Goal: Task Accomplishment & Management: Manage account settings

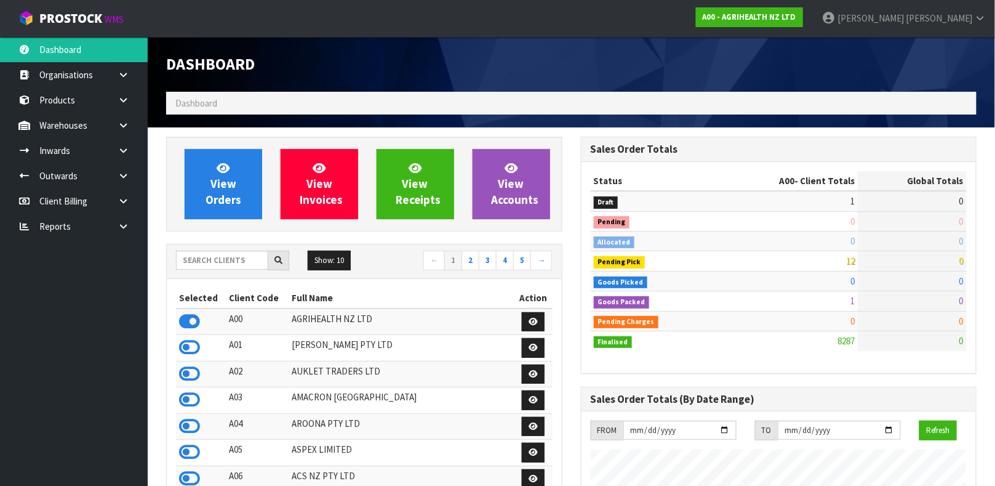
scroll to position [934, 414]
click at [230, 256] on input "text" at bounding box center [222, 260] width 92 height 19
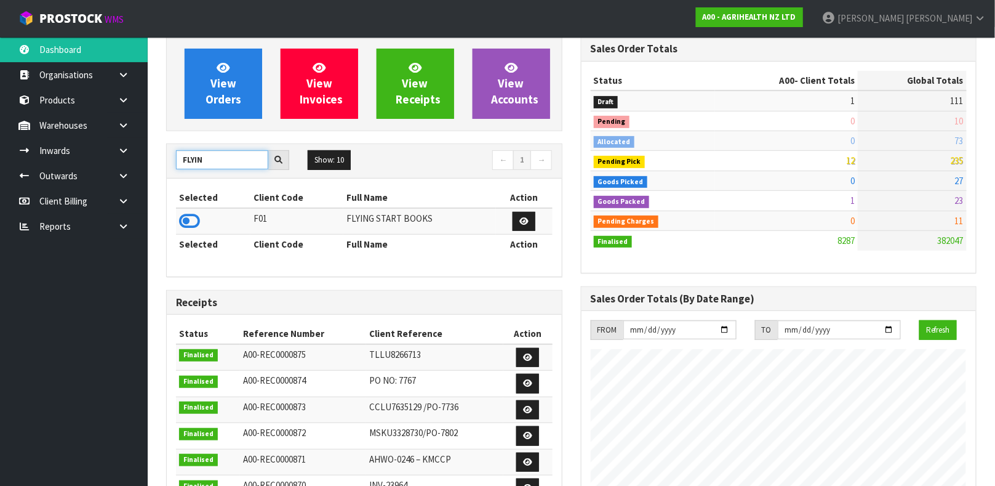
scroll to position [104, 0]
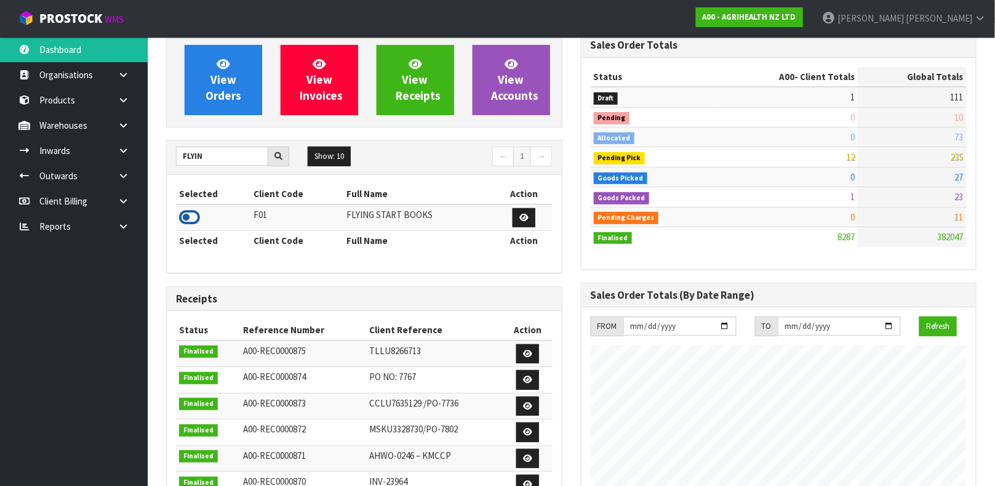
click at [191, 210] on icon at bounding box center [189, 217] width 21 height 18
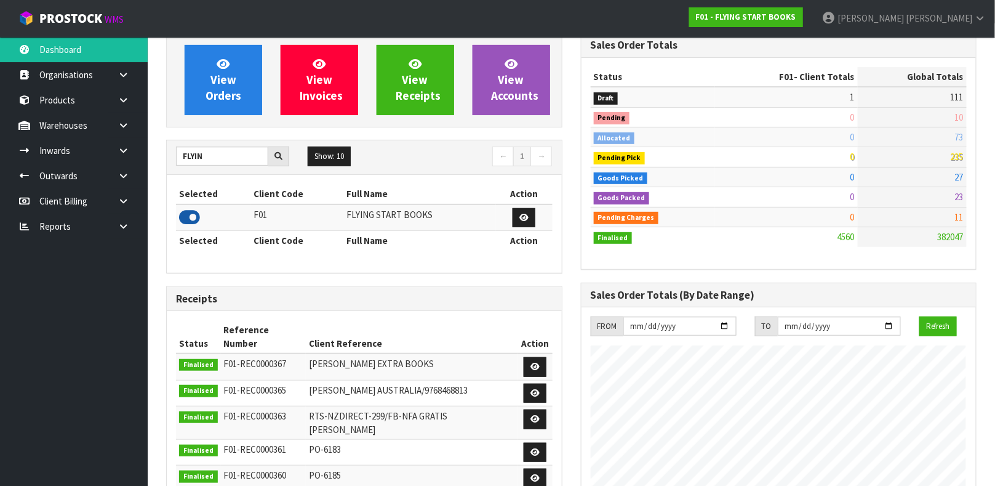
scroll to position [614790, 615129]
drag, startPoint x: 231, startPoint y: 155, endPoint x: 57, endPoint y: 164, distance: 174.4
click at [57, 164] on body "Toggle navigation ProStock WMS F01 - FLYING START BOOKS James Luff Logout Dashb…" at bounding box center [497, 139] width 995 height 486
type input "LIFE"
click at [191, 222] on icon at bounding box center [189, 217] width 21 height 18
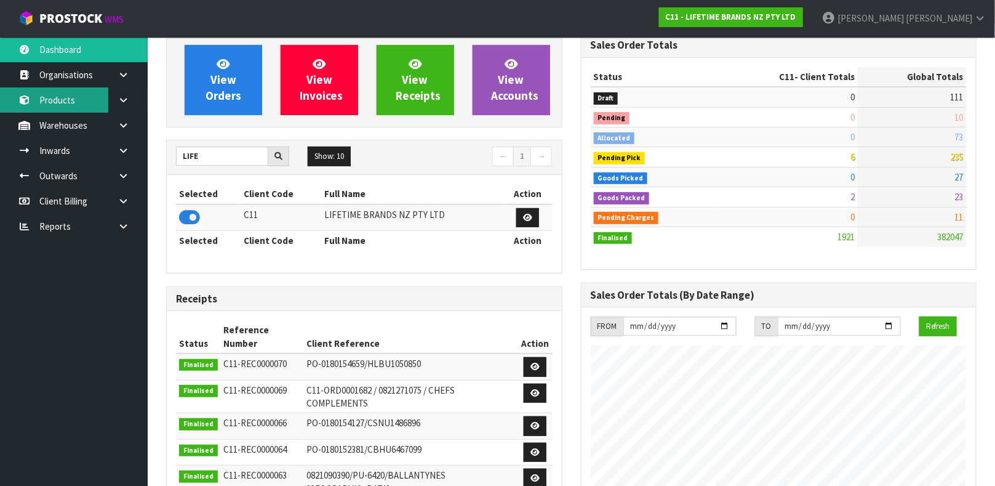
scroll to position [960, 414]
click at [79, 108] on link "Products" at bounding box center [74, 99] width 148 height 25
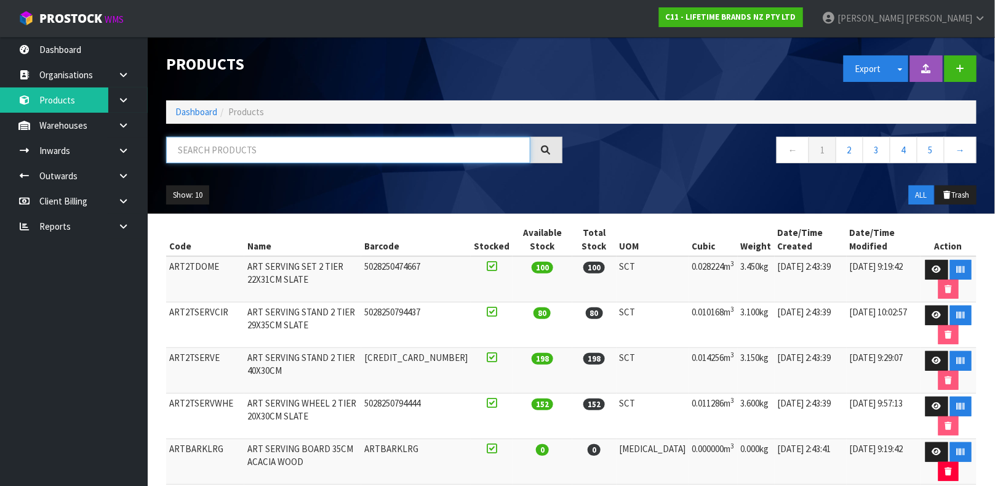
click at [205, 158] on input "text" at bounding box center [348, 150] width 364 height 26
drag, startPoint x: 395, startPoint y: 144, endPoint x: 132, endPoint y: 156, distance: 263.1
click at [132, 156] on body "Toggle navigation ProStock WMS C11 - LIFETIME BRANDS NZ PTY LTD James Luff Logo…" at bounding box center [497, 243] width 995 height 486
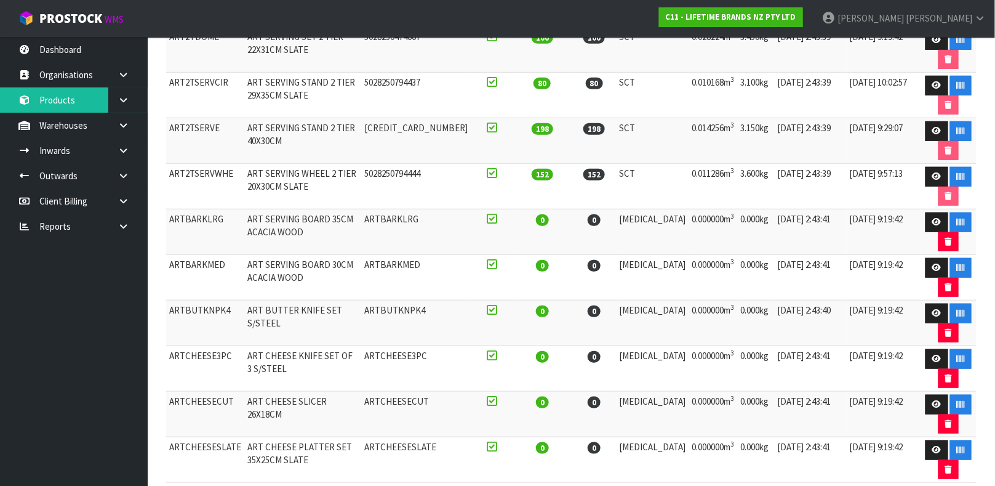
scroll to position [255, 0]
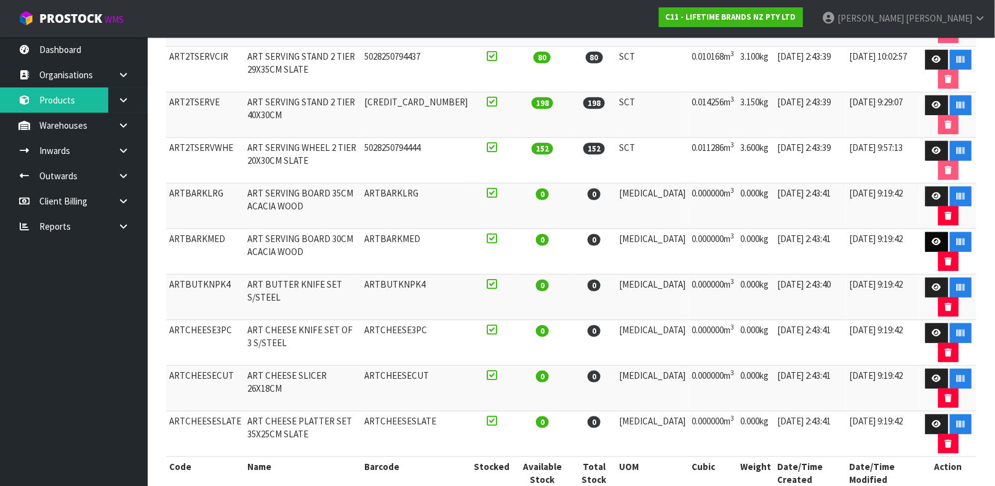
type input "ART"
click at [933, 244] on icon at bounding box center [937, 242] width 9 height 8
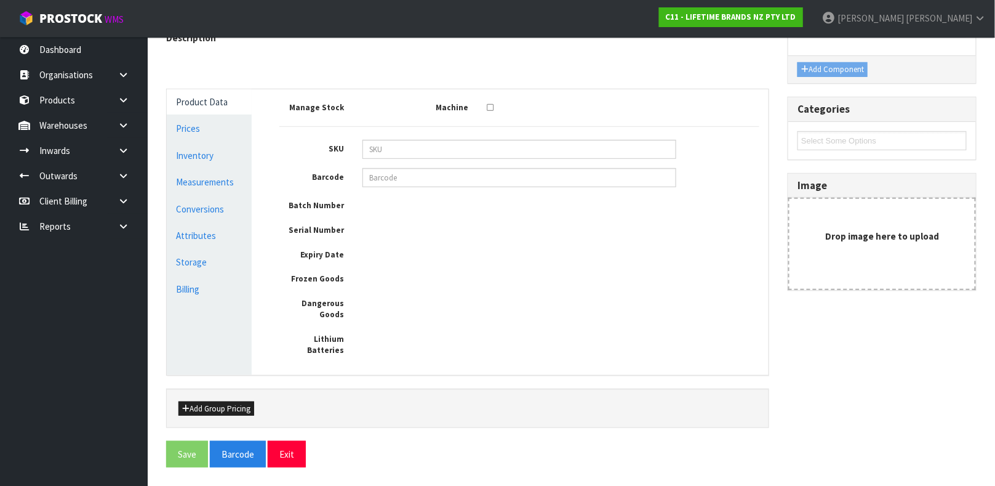
scroll to position [127, 0]
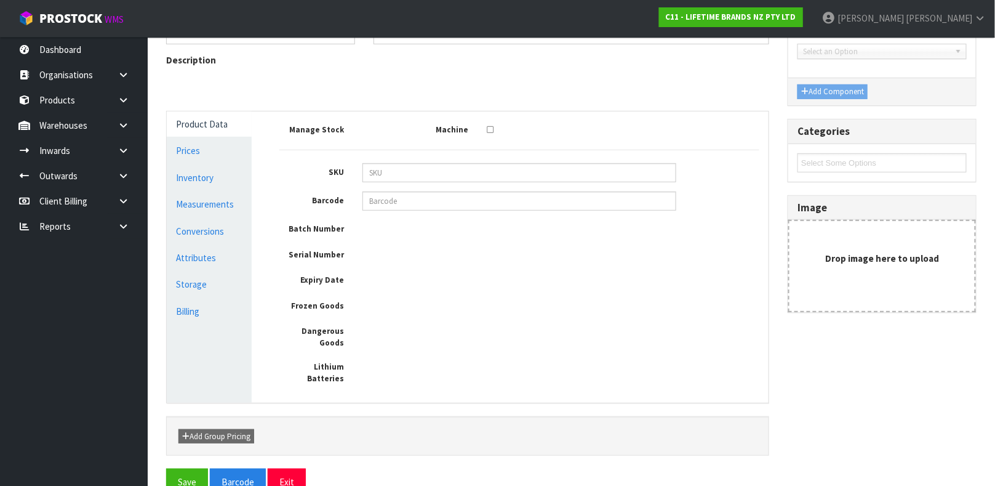
type input "ARTBARKMED"
type input "ART SERVING BOARD 30CM ACACIA WOOD"
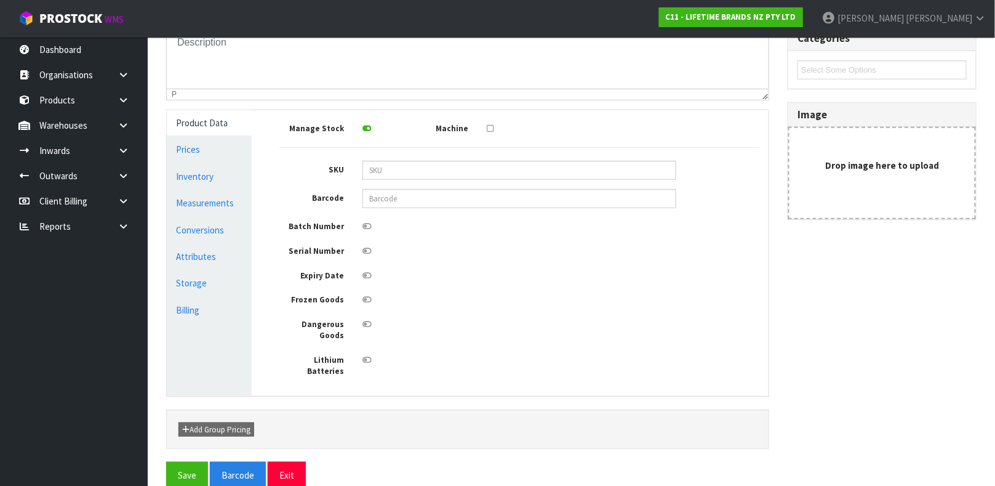
scroll to position [0, 0]
click at [222, 199] on link "Measurements" at bounding box center [209, 202] width 85 height 25
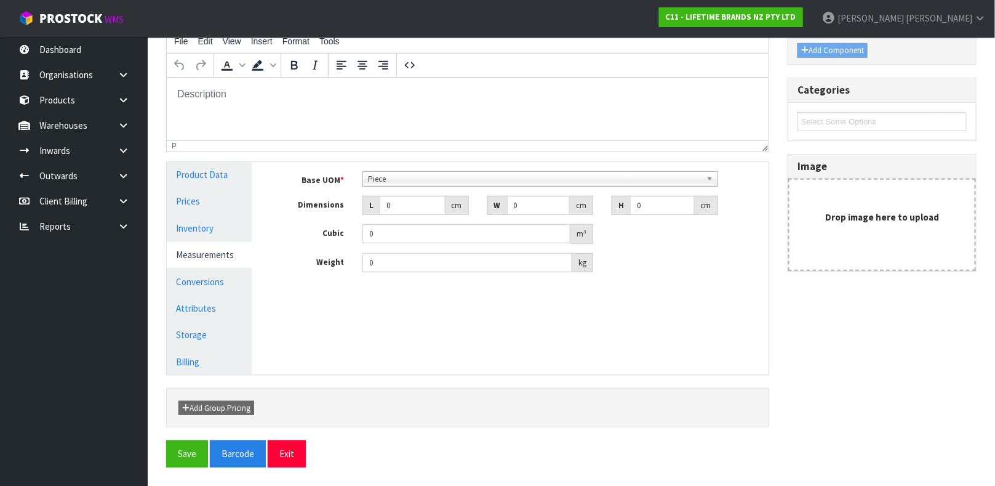
scroll to position [168, 0]
click at [191, 284] on link "Conversions" at bounding box center [209, 282] width 85 height 25
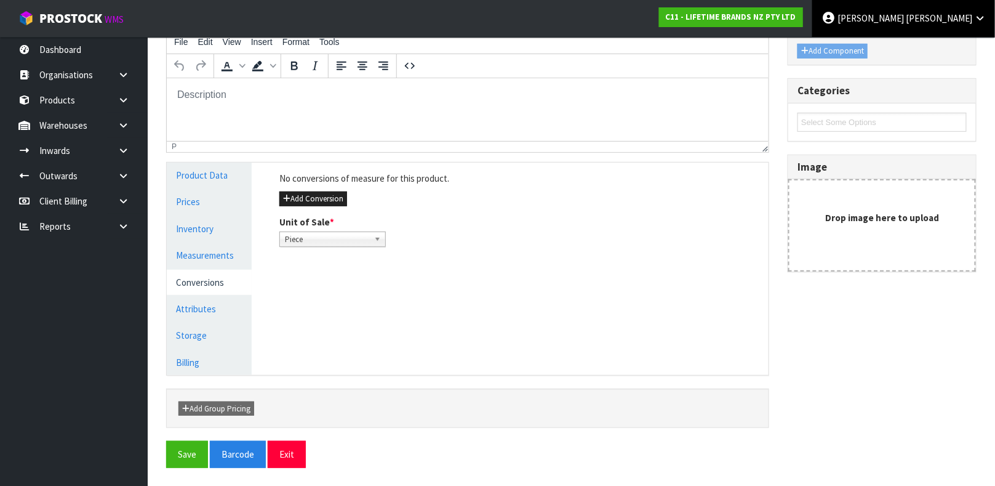
click at [942, 24] on link "James Luff" at bounding box center [904, 18] width 183 height 37
click at [935, 52] on link "Logout" at bounding box center [945, 49] width 97 height 17
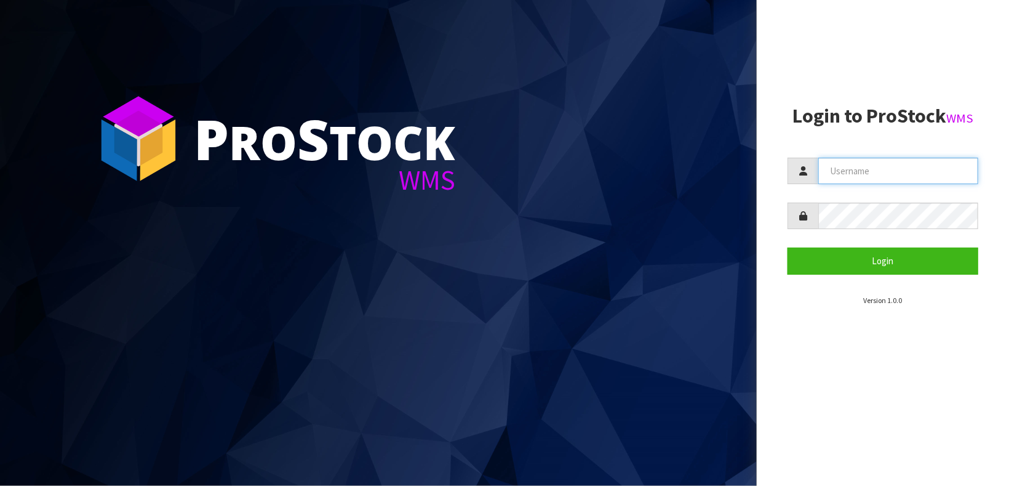
click at [899, 168] on input "text" at bounding box center [899, 171] width 160 height 26
type input "[PERSON_NAME]"
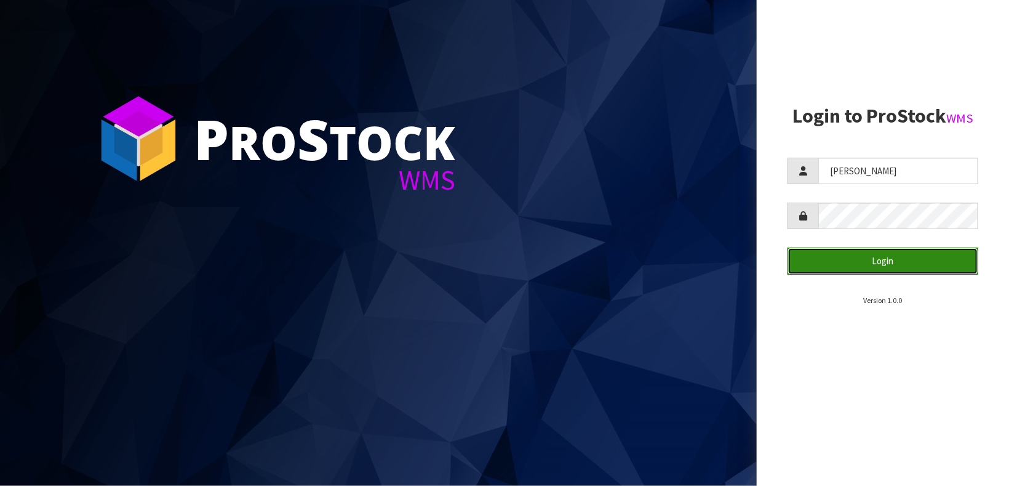
click at [876, 255] on button "Login" at bounding box center [883, 260] width 191 height 26
